Goal: Information Seeking & Learning: Understand process/instructions

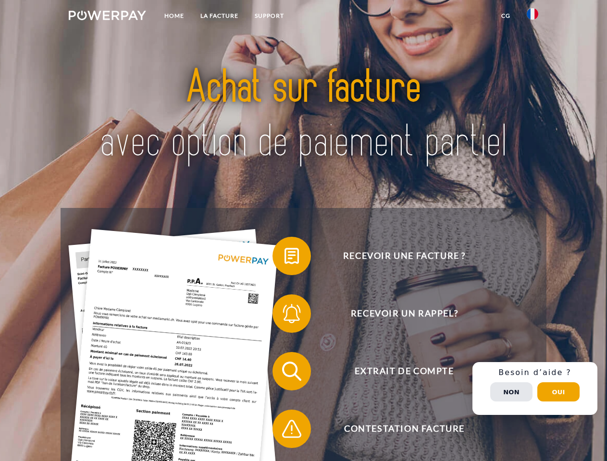
click at [107, 17] on img at bounding box center [107, 16] width 77 height 10
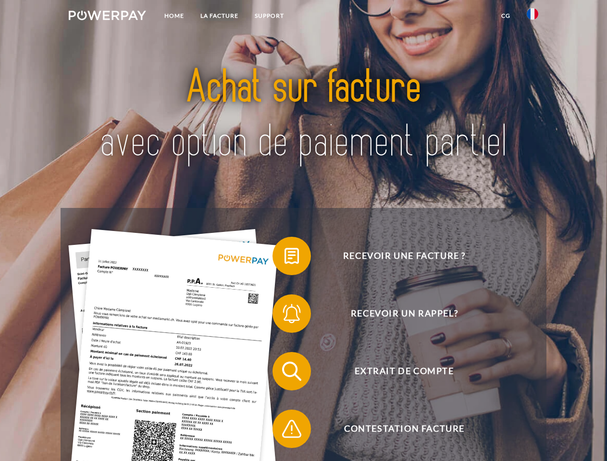
click at [533, 17] on img at bounding box center [533, 14] width 12 height 12
click at [506, 16] on link "CG" at bounding box center [505, 15] width 25 height 17
click at [285, 258] on span at bounding box center [277, 256] width 48 height 48
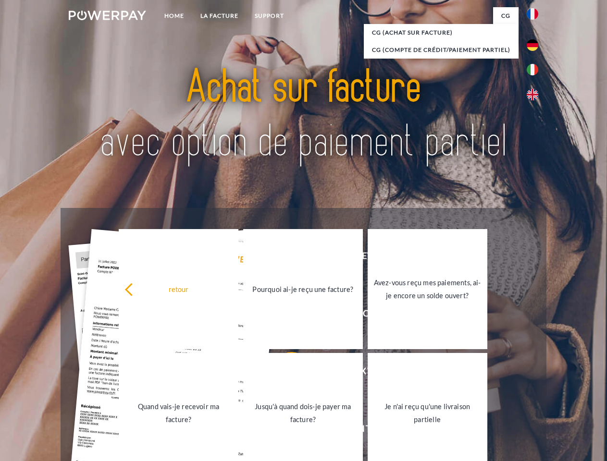
click at [285, 374] on link "Jusqu'à quand dois-je payer ma facture?" at bounding box center [303, 413] width 120 height 120
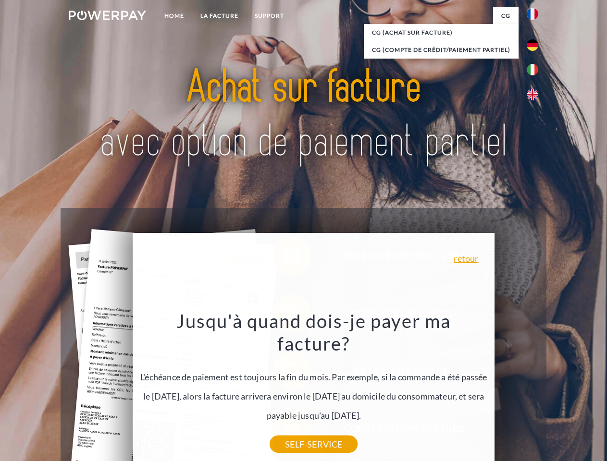
click at [285, 431] on div "Jusqu'à quand dois-je payer ma facture? L'échéance de paiement est toujours la …" at bounding box center [313, 377] width 351 height 135
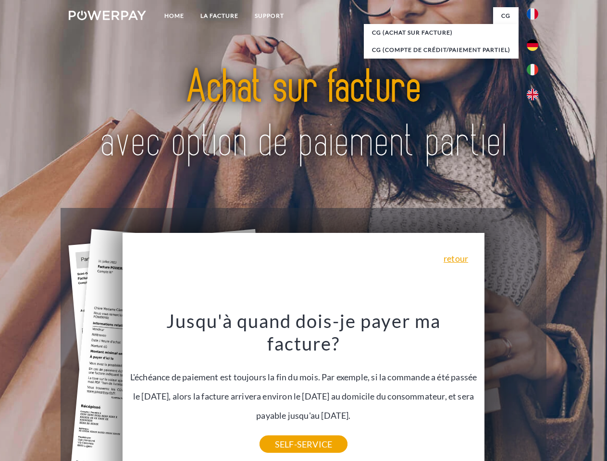
click at [535, 389] on div "Recevoir une facture ? Recevoir un rappel? Extrait de compte retour" at bounding box center [304, 400] width 486 height 385
click at [511, 391] on span "Extrait de compte" at bounding box center [405, 371] width 236 height 38
click at [559, 392] on header "Home LA FACTURE Support" at bounding box center [303, 332] width 607 height 664
